Goal: Information Seeking & Learning: Learn about a topic

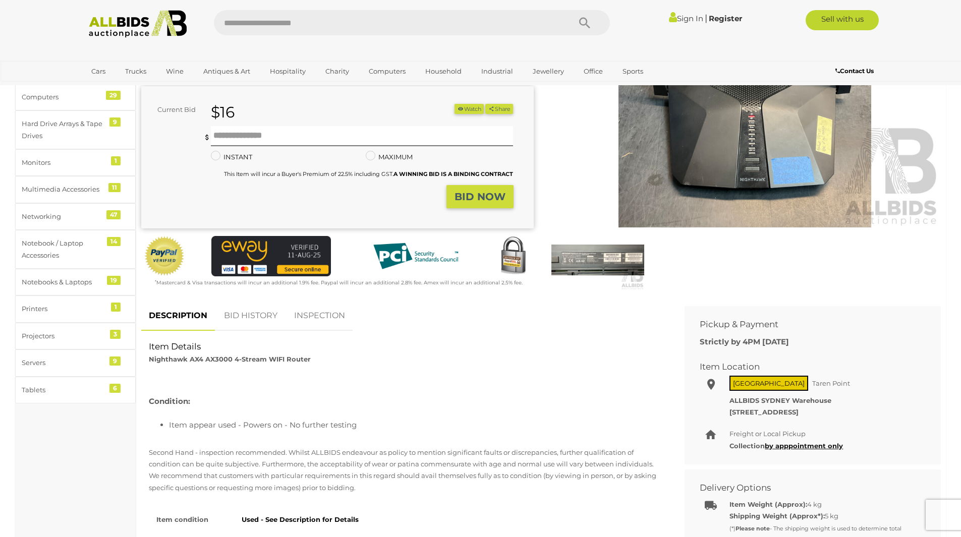
scroll to position [202, 0]
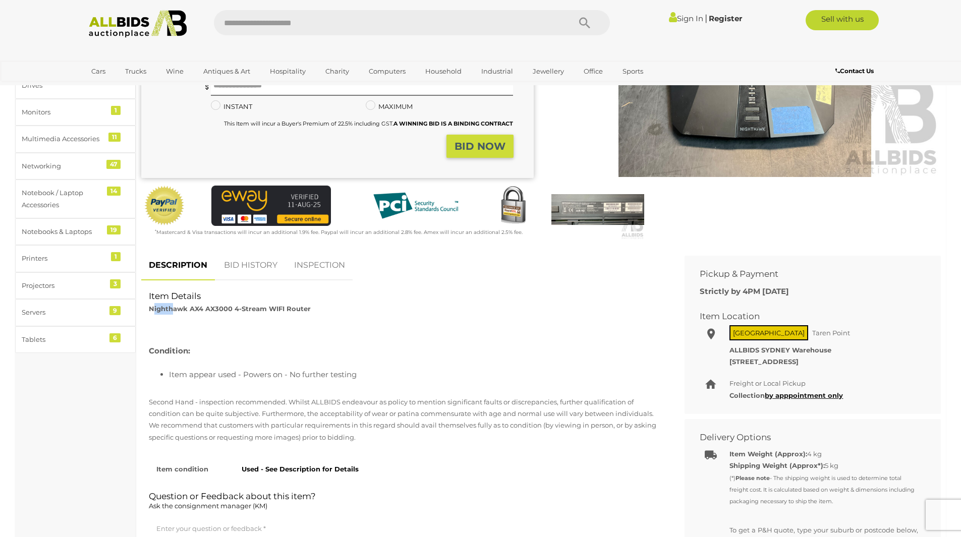
drag, startPoint x: 152, startPoint y: 310, endPoint x: 172, endPoint y: 314, distance: 20.7
click at [172, 314] on div "Item Details Nighthawk AX4 AX3000 4-Stream WIFI Router" at bounding box center [405, 302] width 528 height 25
click at [153, 311] on strong "Nighthawk AX4 AX3000 4-Stream WIFI Router" at bounding box center [230, 309] width 162 height 8
drag, startPoint x: 149, startPoint y: 310, endPoint x: 231, endPoint y: 314, distance: 82.3
click at [231, 314] on div "Item Details Nighthawk AX4 AX3000 4-Stream WIFI Router" at bounding box center [405, 302] width 528 height 25
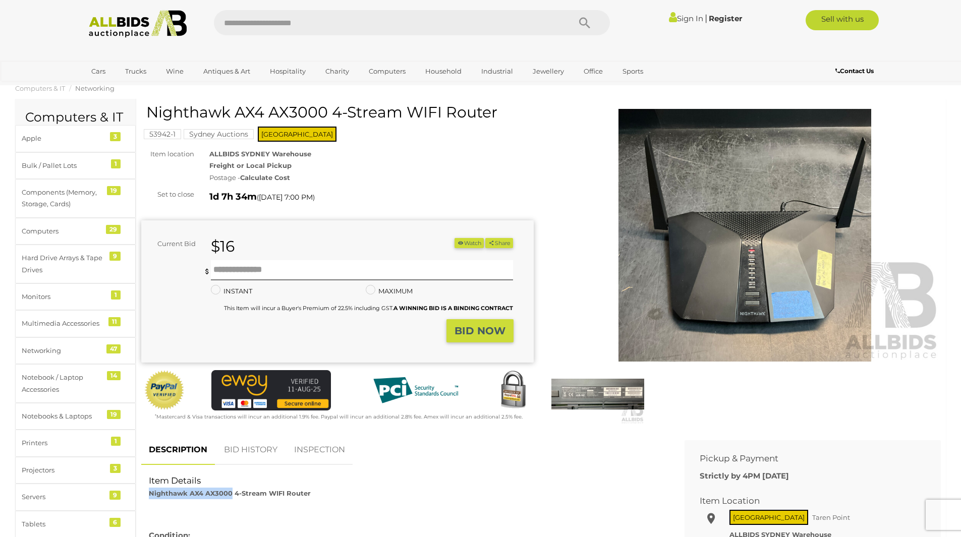
scroll to position [0, 0]
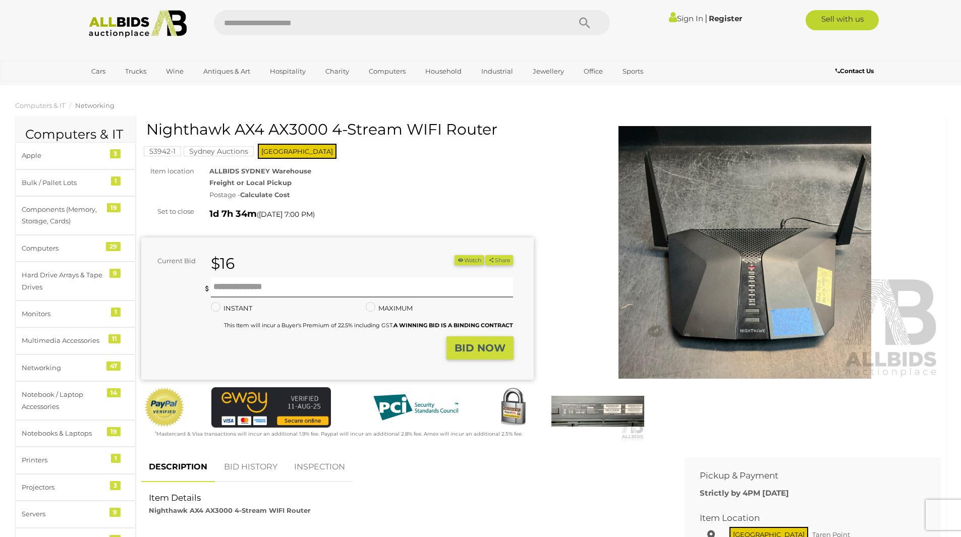
click at [295, 13] on input "text" at bounding box center [387, 22] width 346 height 25
type input "****"
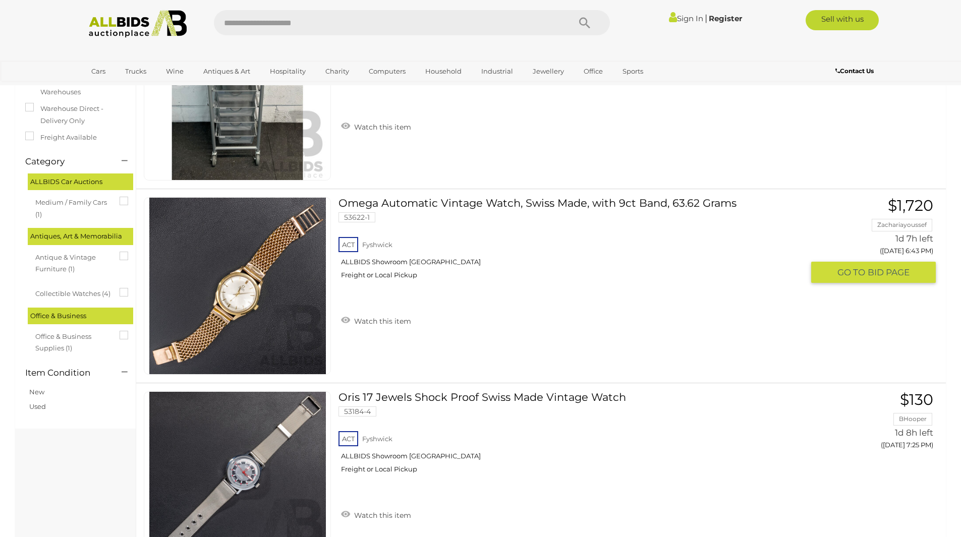
scroll to position [151, 0]
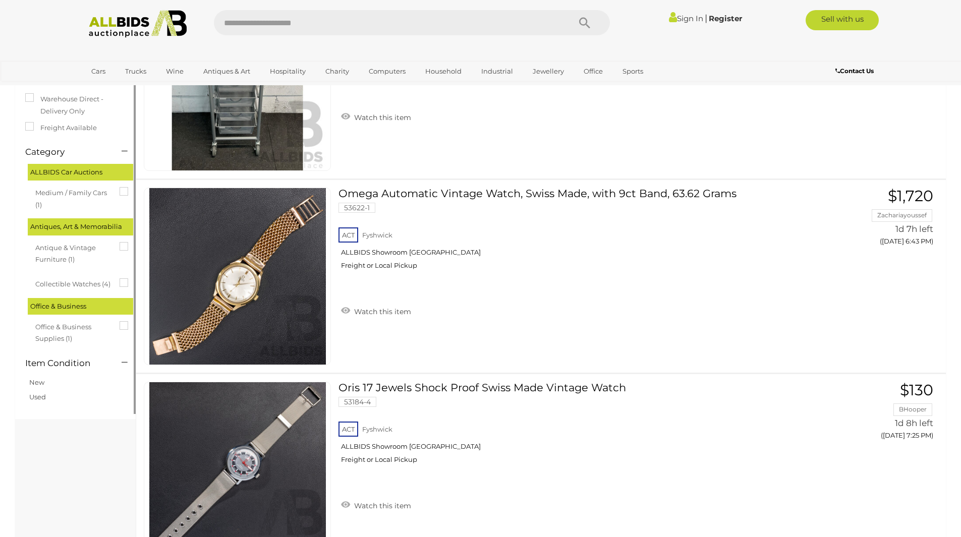
click at [72, 333] on span "Office & Business Supplies (1)" at bounding box center [73, 332] width 76 height 26
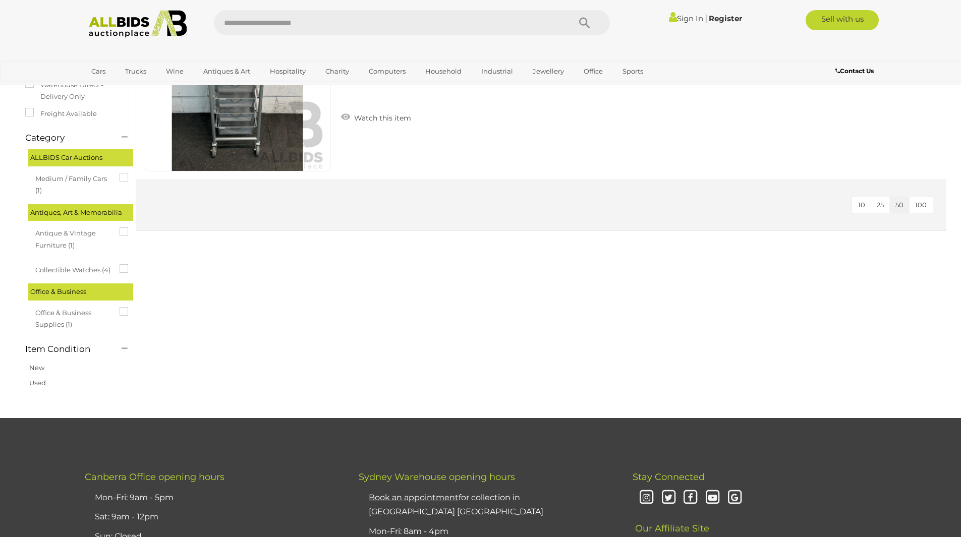
scroll to position [151, 0]
click at [75, 309] on span "Office & Business Supplies (1)" at bounding box center [73, 317] width 76 height 26
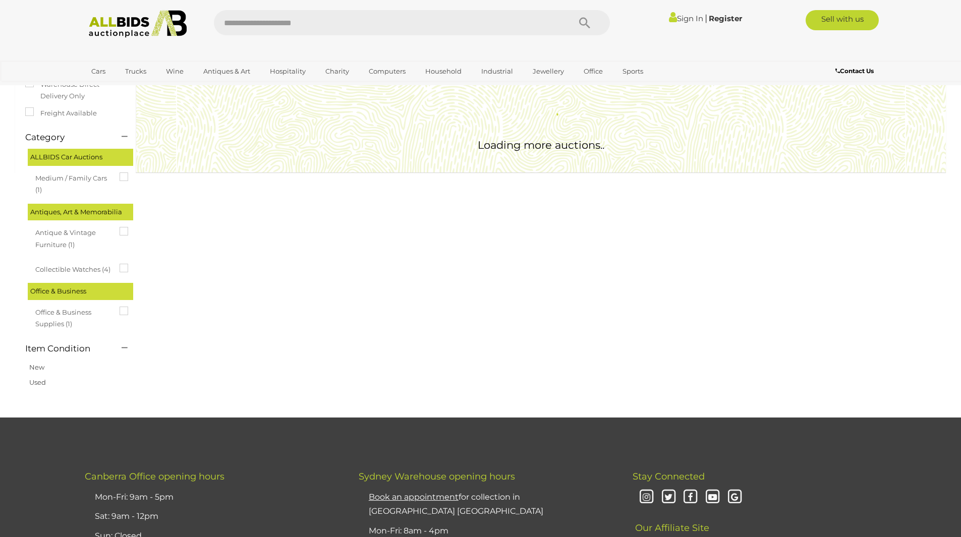
scroll to position [0, 0]
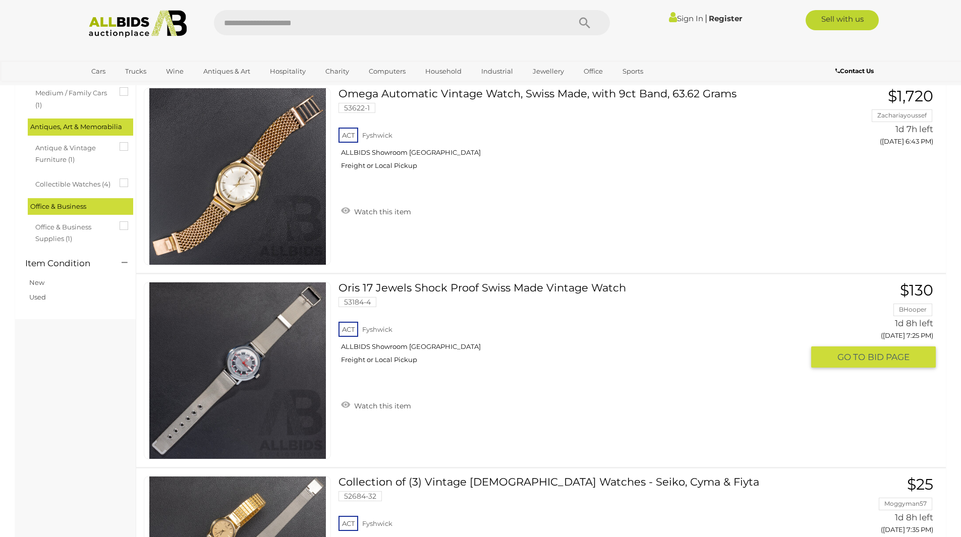
scroll to position [252, 0]
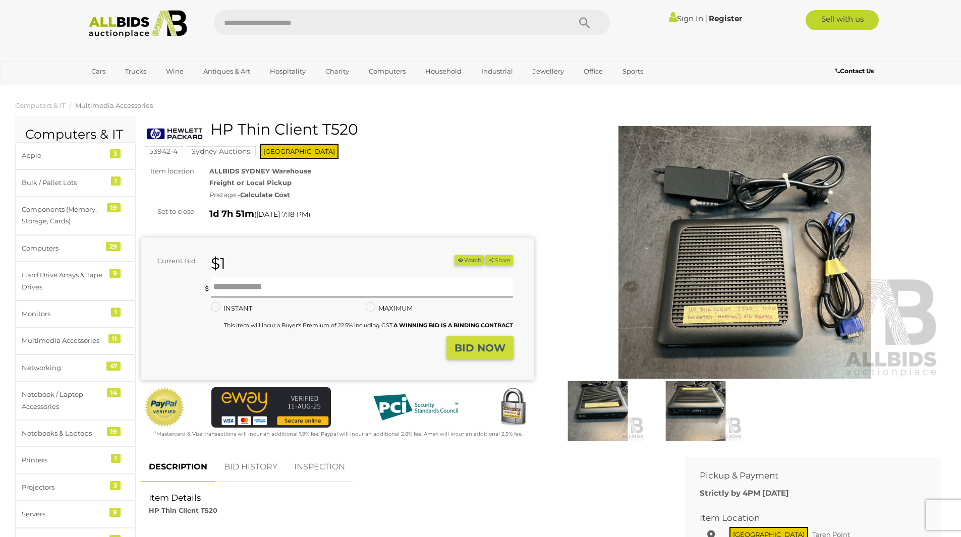
drag, startPoint x: 211, startPoint y: 128, endPoint x: 366, endPoint y: 133, distance: 154.4
click at [366, 133] on h1 "HP Thin Client T520" at bounding box center [338, 129] width 385 height 17
click at [714, 331] on img at bounding box center [745, 252] width 392 height 253
